Goal: Transaction & Acquisition: Purchase product/service

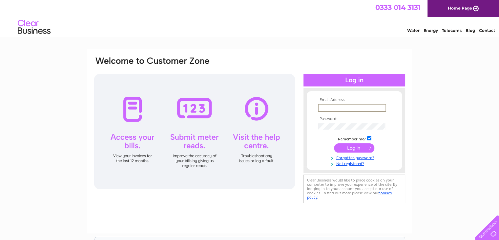
click at [374, 108] on input "text" at bounding box center [352, 108] width 68 height 8
type input "kelly.dawson@esh.uk.com"
click at [349, 145] on input "submit" at bounding box center [354, 146] width 40 height 9
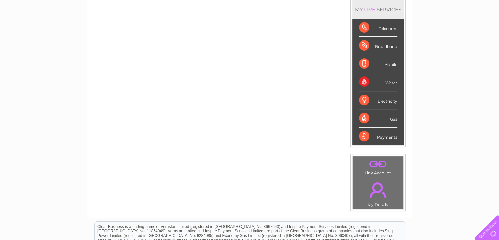
scroll to position [92, 0]
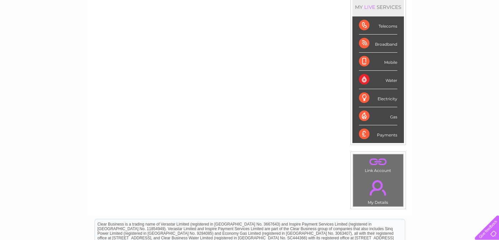
click at [384, 77] on div "Water" at bounding box center [378, 80] width 38 height 18
click at [361, 77] on div "Water" at bounding box center [378, 80] width 38 height 18
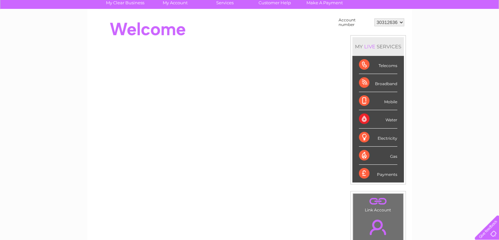
scroll to position [0, 0]
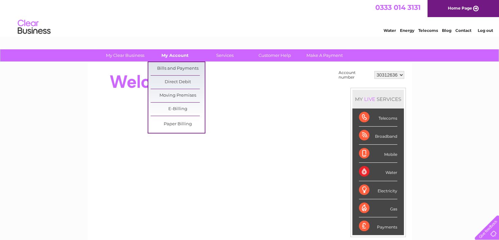
click at [177, 51] on link "My Account" at bounding box center [175, 55] width 54 height 12
click at [176, 56] on link "My Account" at bounding box center [175, 55] width 54 height 12
click at [175, 68] on link "Bills and Payments" at bounding box center [178, 68] width 54 height 13
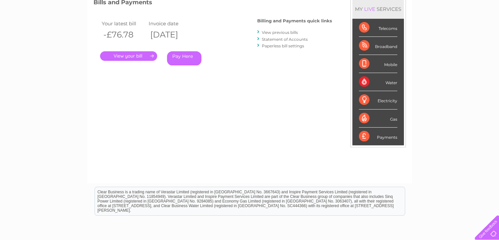
scroll to position [118, 0]
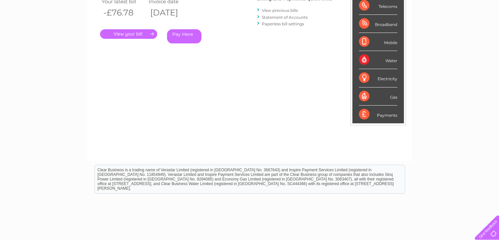
click at [184, 33] on link "Pay Here" at bounding box center [184, 36] width 34 height 14
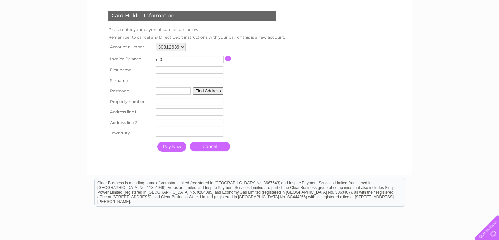
scroll to position [149, 0]
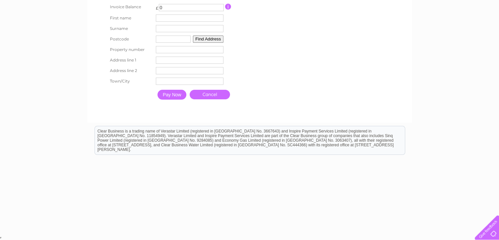
click at [213, 93] on link "Cancel" at bounding box center [210, 95] width 40 height 10
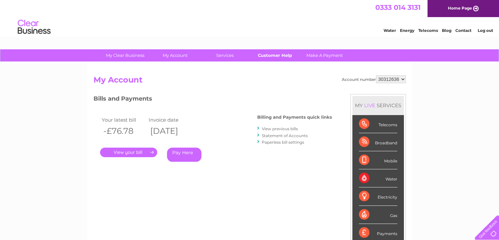
click at [277, 54] on link "Customer Help" at bounding box center [275, 55] width 54 height 12
